Goal: Task Accomplishment & Management: Use online tool/utility

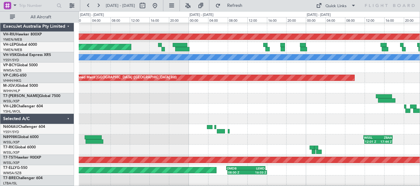
scroll to position [2, 0]
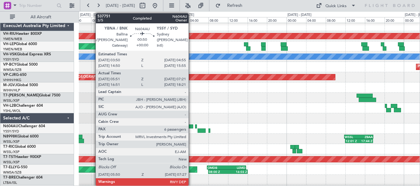
click at [191, 126] on div at bounding box center [190, 126] width 6 height 4
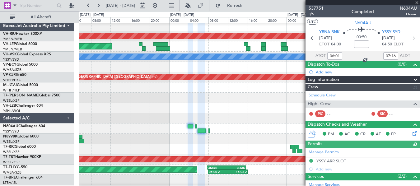
type input "17:01"
type input "18:16"
type input "06:01"
type input "07:16"
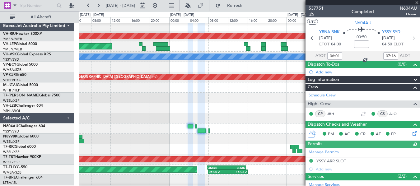
click at [309, 14] on span "3/5" at bounding box center [315, 14] width 15 height 5
click at [409, 39] on icon at bounding box center [413, 38] width 8 height 8
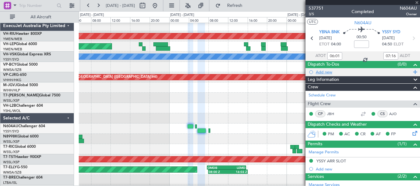
type input "08:11"
type input "08:17"
type input "0"
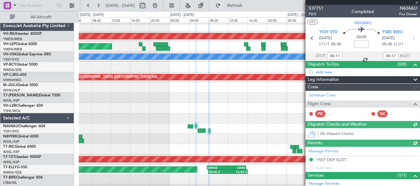
type input "19:11"
type input "19:17"
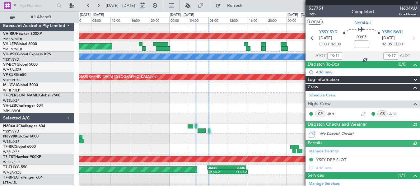
type input "08:11"
type input "08:17"
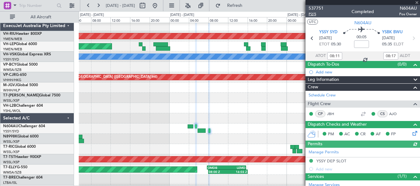
click at [313, 14] on span "P2/5" at bounding box center [315, 14] width 15 height 5
click at [416, 2] on span at bounding box center [416, 3] width 6 height 6
